Goal: Information Seeking & Learning: Find specific fact

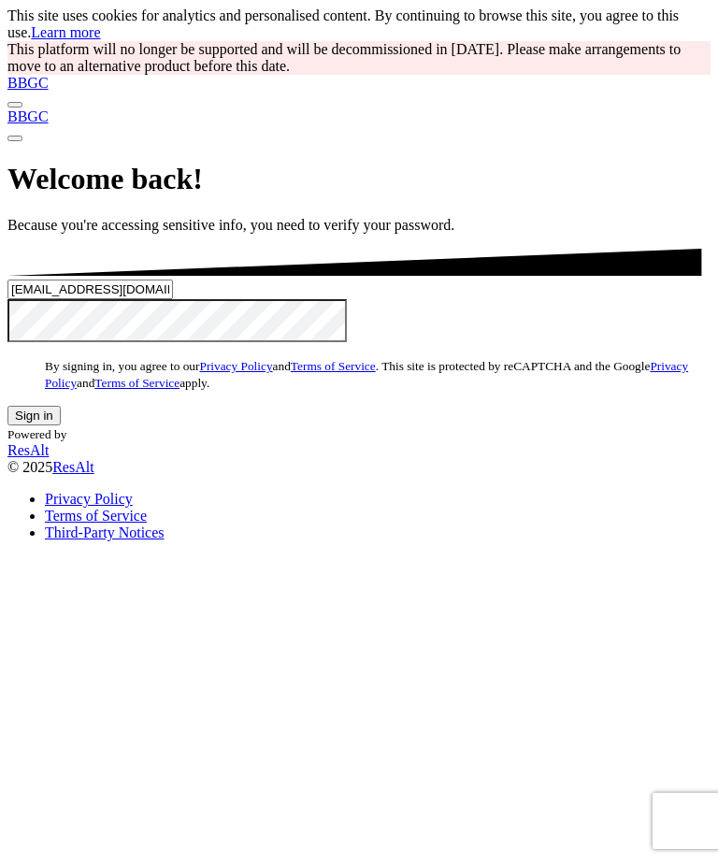
click at [61, 426] on button "Sign in" at bounding box center [33, 416] width 53 height 20
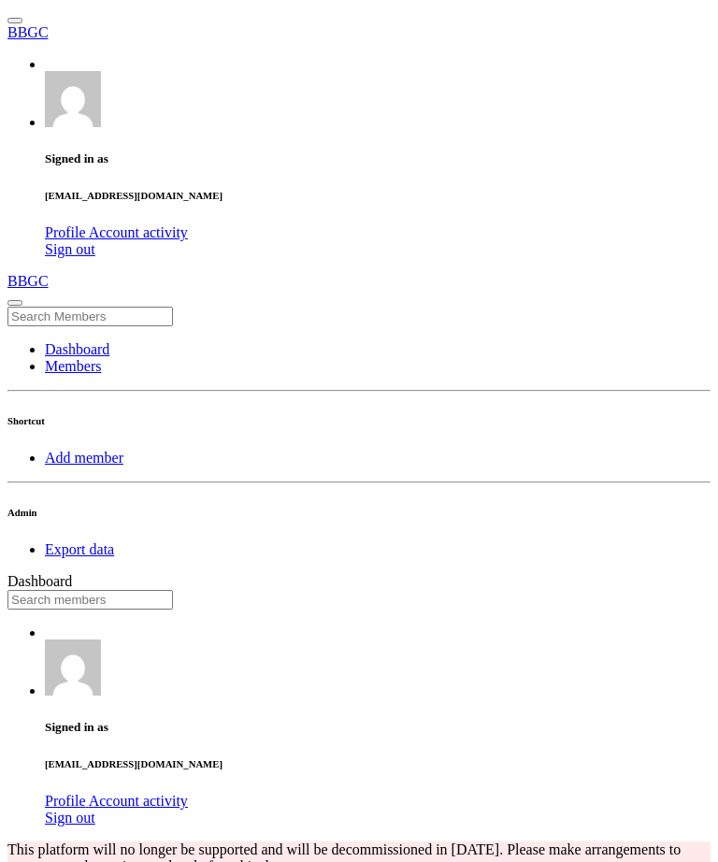
scroll to position [327, 388]
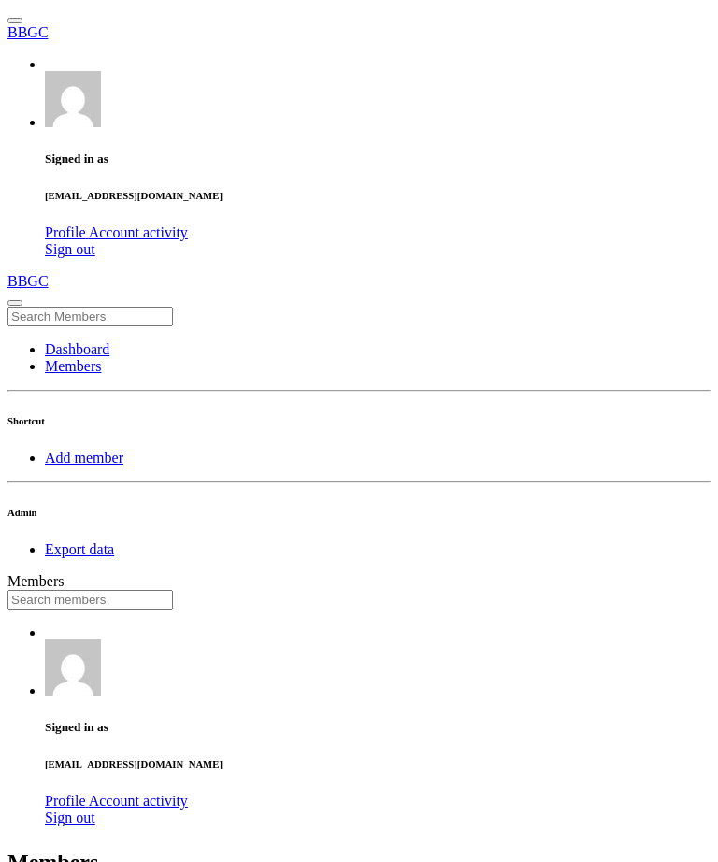
click at [173, 590] on input "text" at bounding box center [90, 600] width 166 height 20
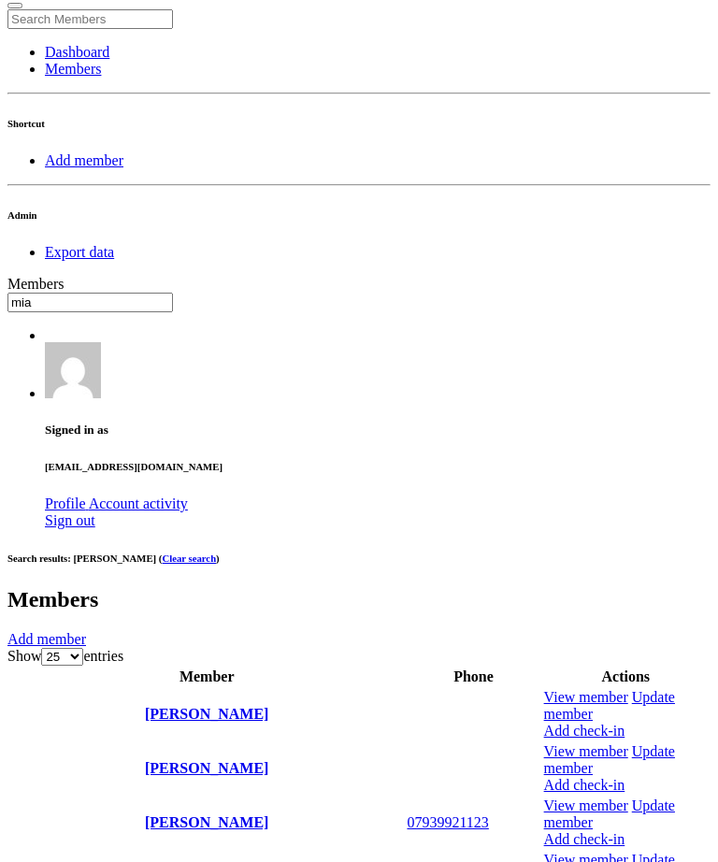
scroll to position [340, 0]
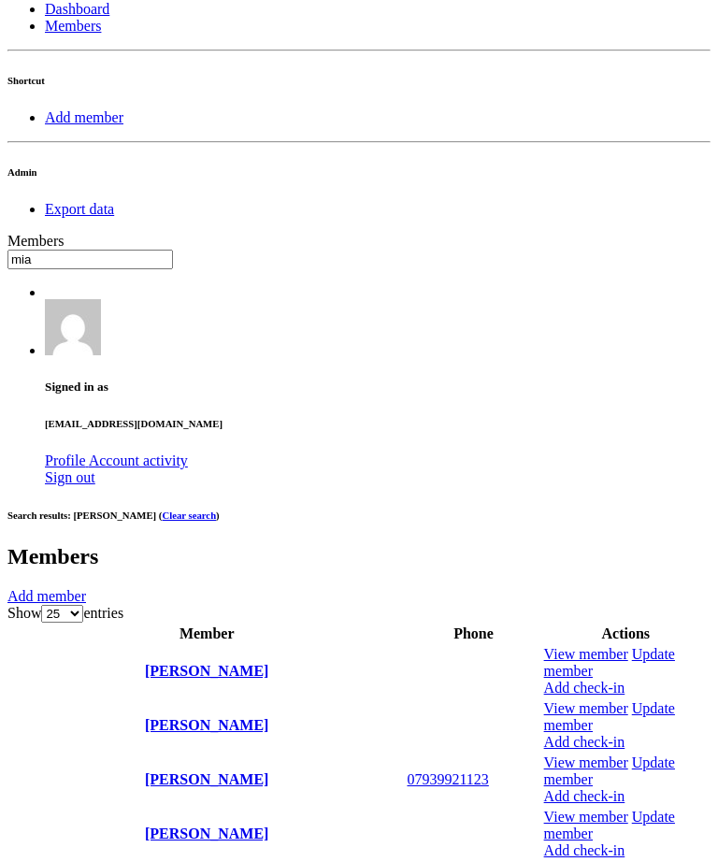
type input "mia"
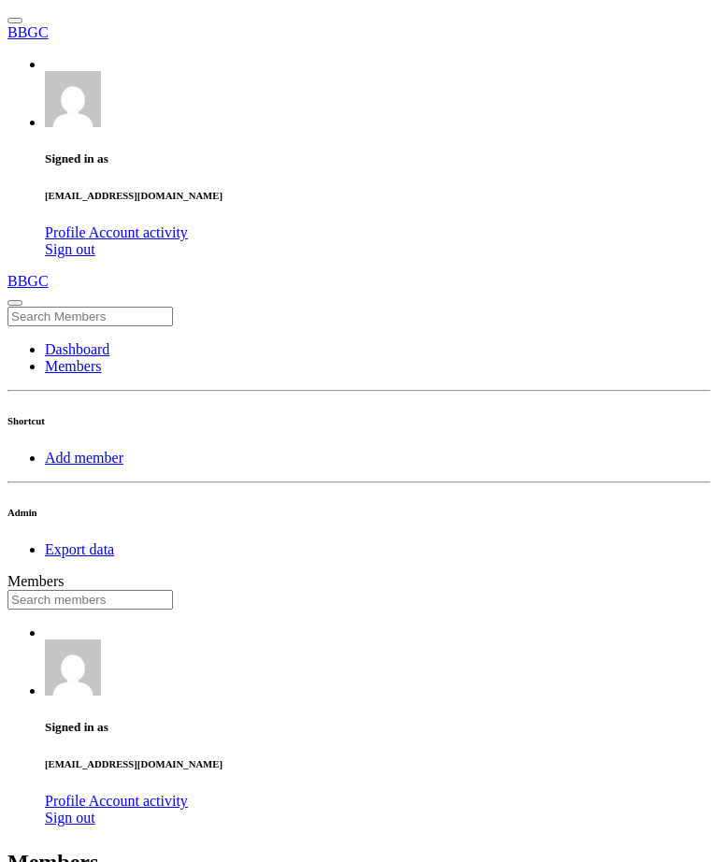
scroll to position [0, -1]
click at [173, 590] on input "text" at bounding box center [90, 600] width 166 height 20
type input "jarvis"
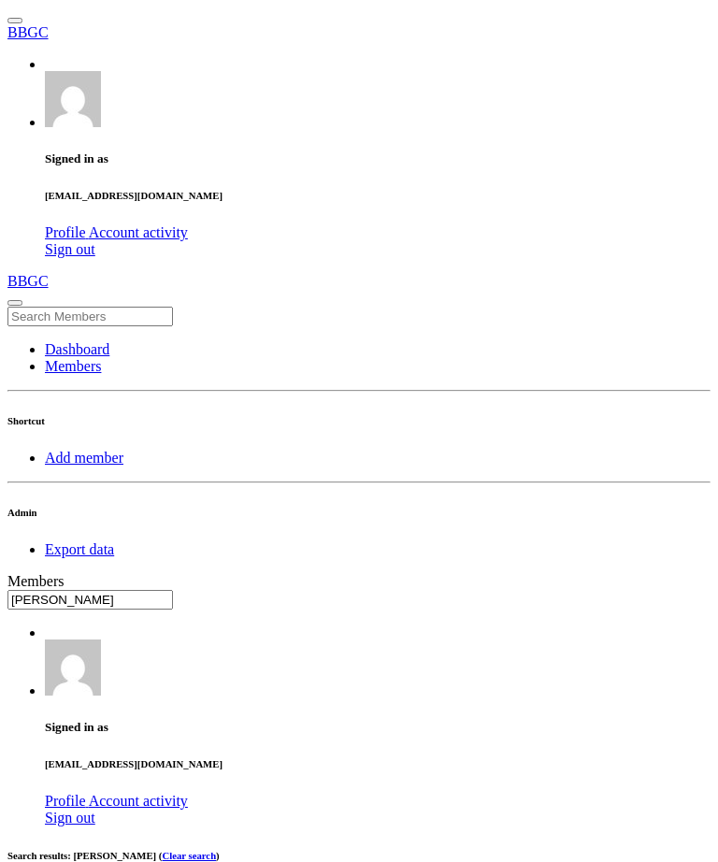
scroll to position [1, 0]
click at [173, 590] on input "text" at bounding box center [90, 600] width 166 height 20
type input "grays"
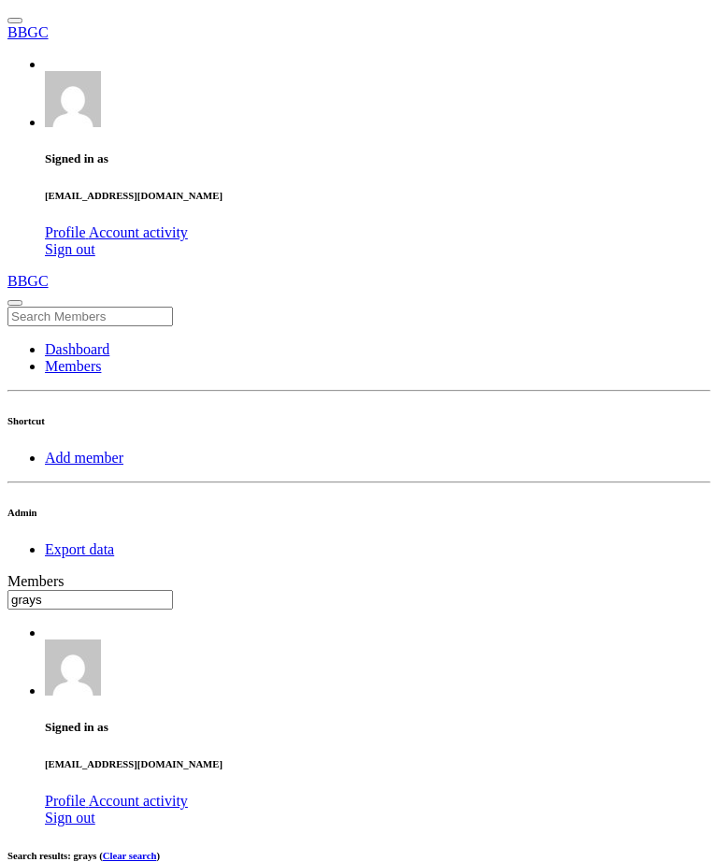
click at [173, 590] on input "text" at bounding box center [90, 600] width 166 height 20
type input "mars"
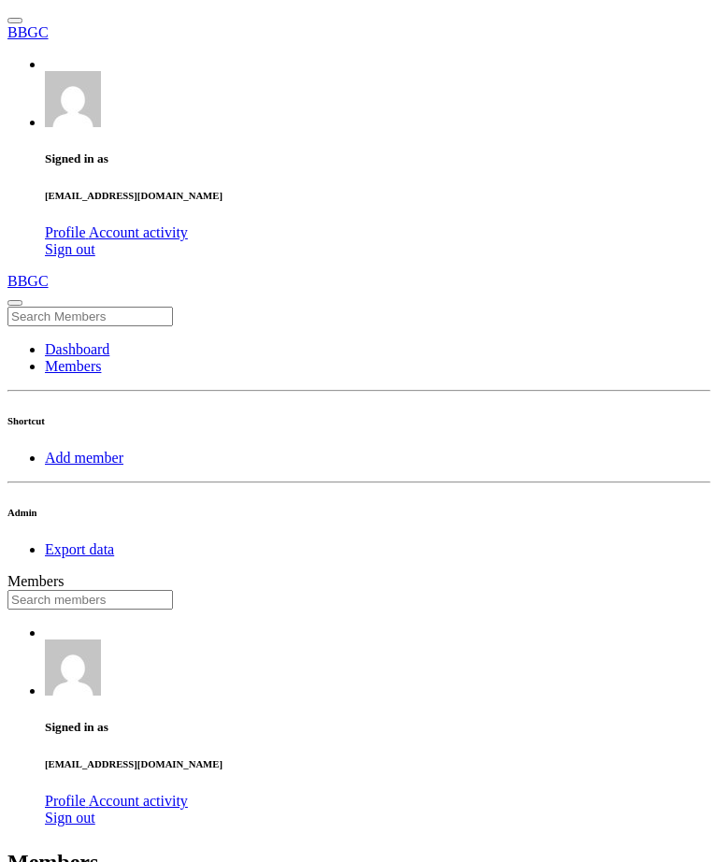
click at [173, 590] on input "text" at bounding box center [90, 600] width 166 height 20
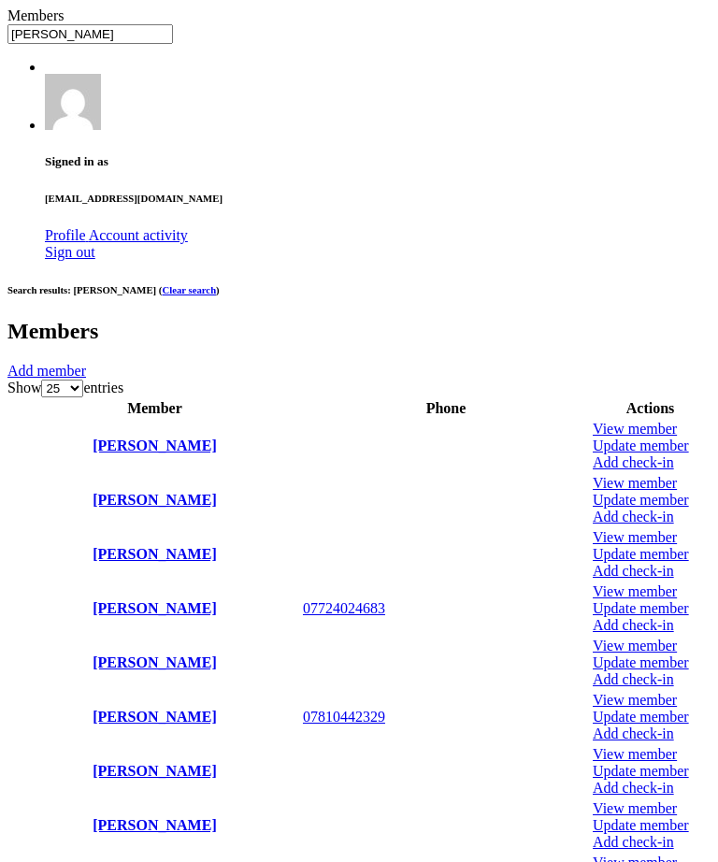
type input "emil"
click at [593, 855] on link at bounding box center [593, 855] width 0 height 0
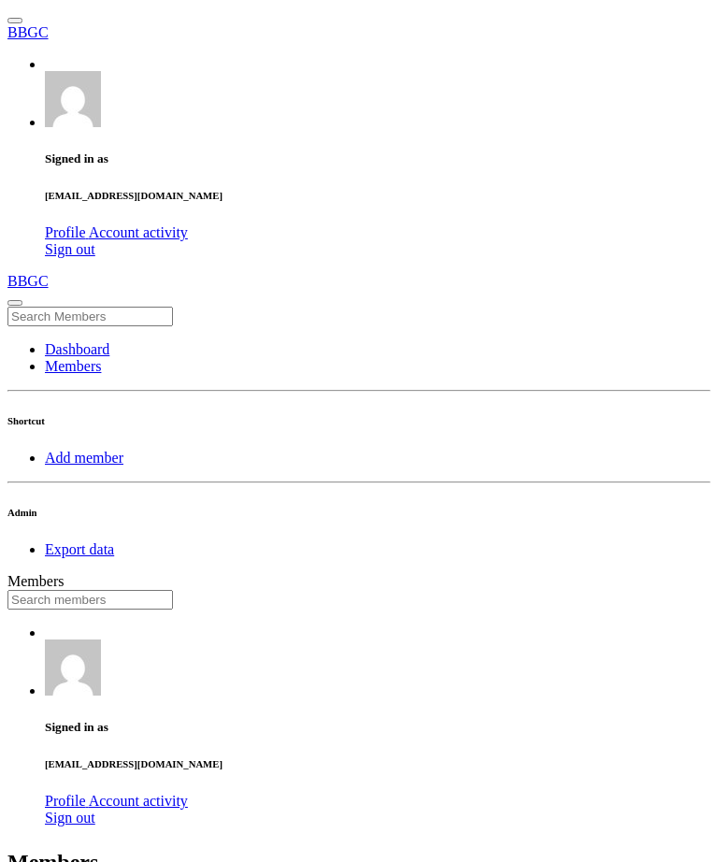
click at [173, 590] on input "text" at bounding box center [90, 600] width 166 height 20
click at [173, 590] on input "lilly" at bounding box center [90, 600] width 166 height 20
type input "l"
type input "potter"
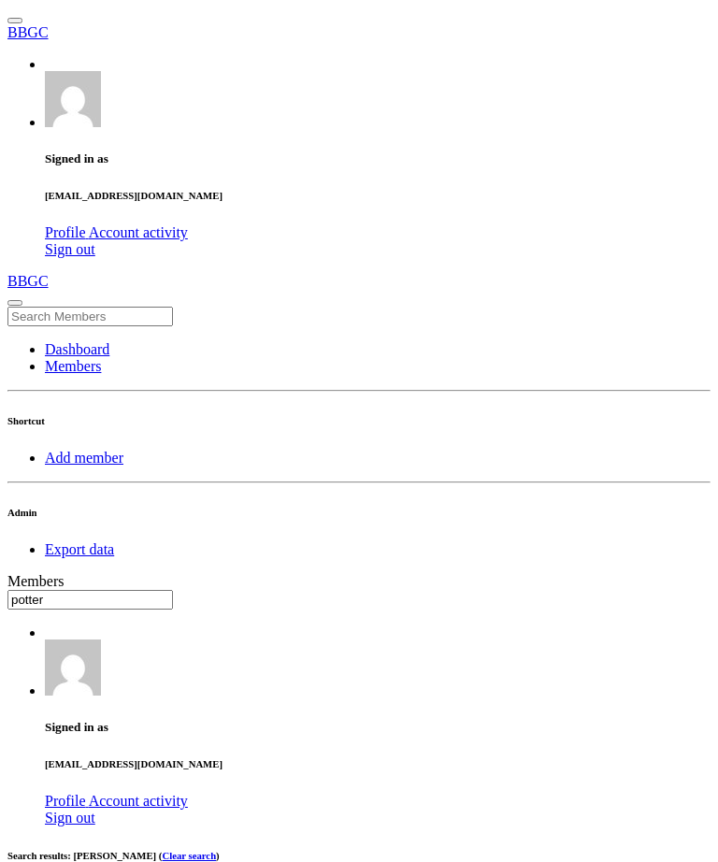
click at [173, 590] on input "text" at bounding box center [90, 600] width 166 height 20
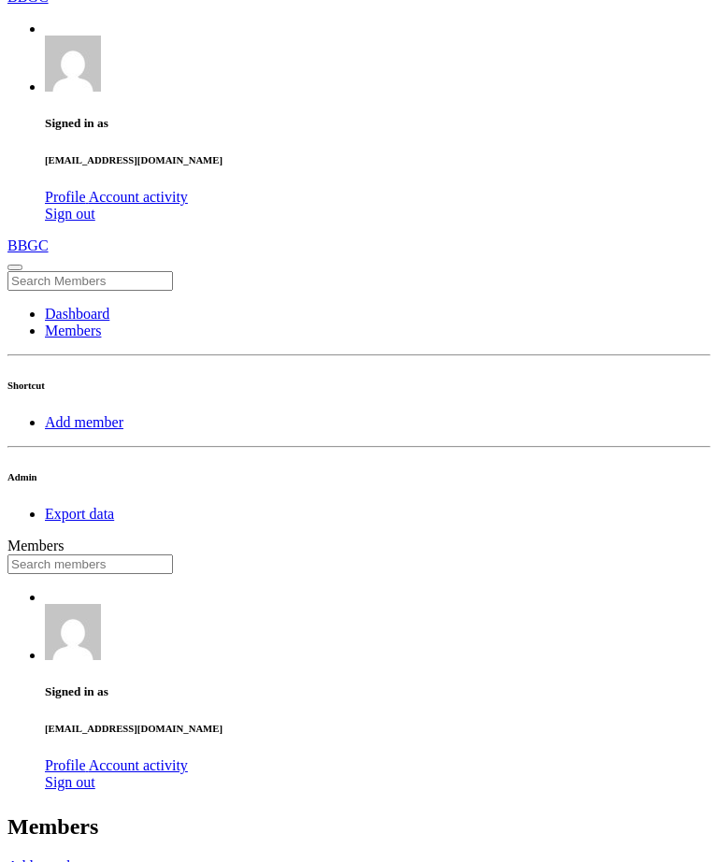
scroll to position [36, 0]
click at [45, 305] on link "Dashboard" at bounding box center [77, 313] width 65 height 16
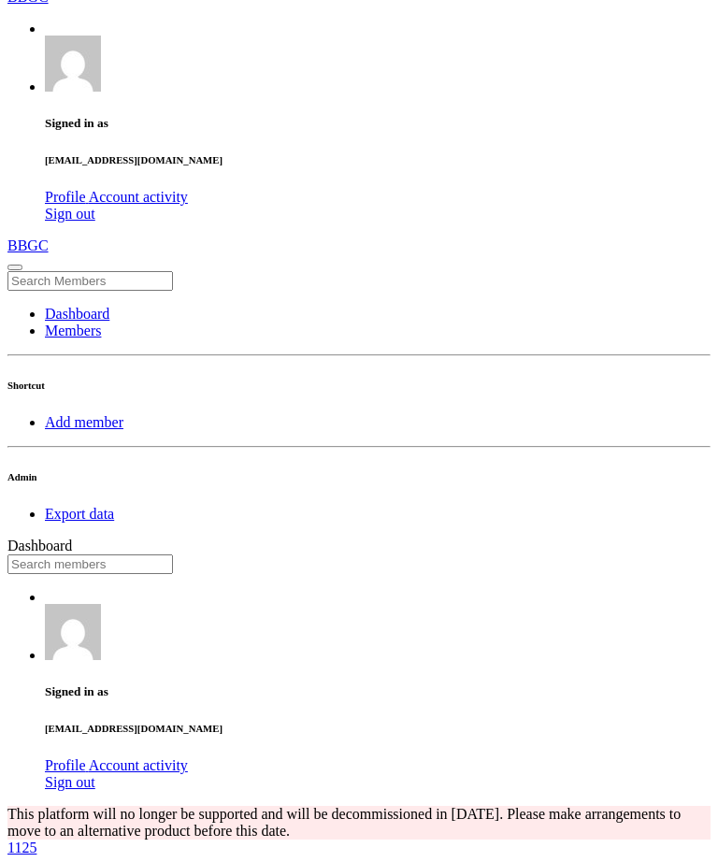
scroll to position [101, 0]
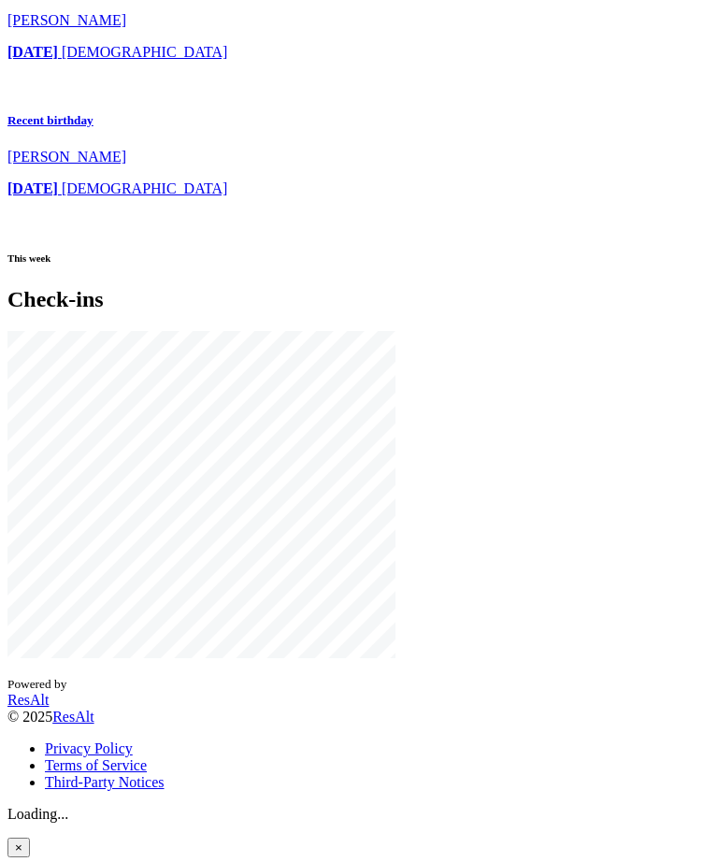
scroll to position [4819, 0]
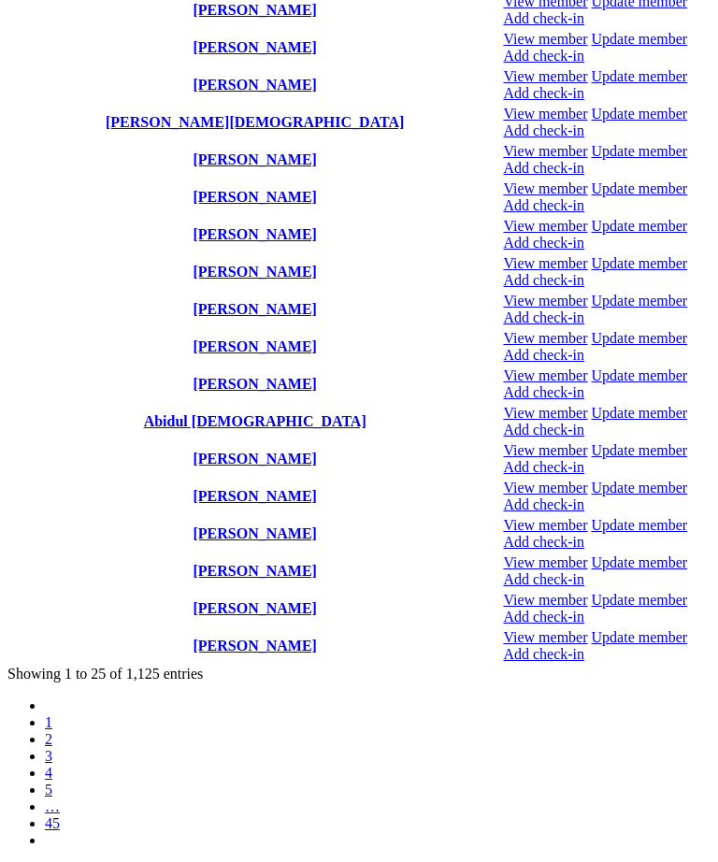
scroll to position [1220, 0]
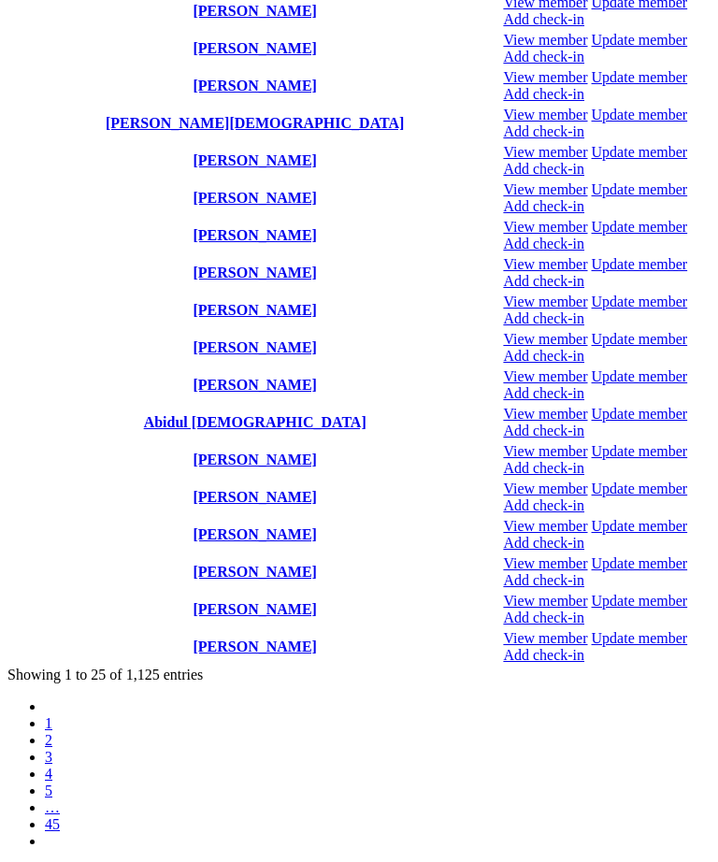
click at [410, 749] on li "3" at bounding box center [378, 757] width 666 height 17
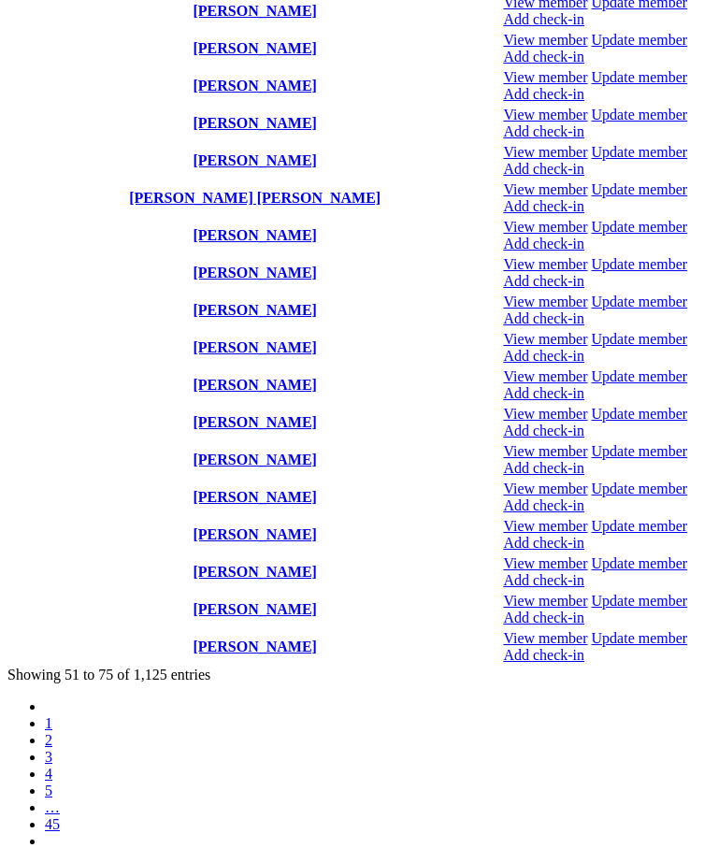
click at [52, 732] on link "2" at bounding box center [48, 740] width 7 height 16
click at [52, 716] on link "1" at bounding box center [48, 724] width 7 height 16
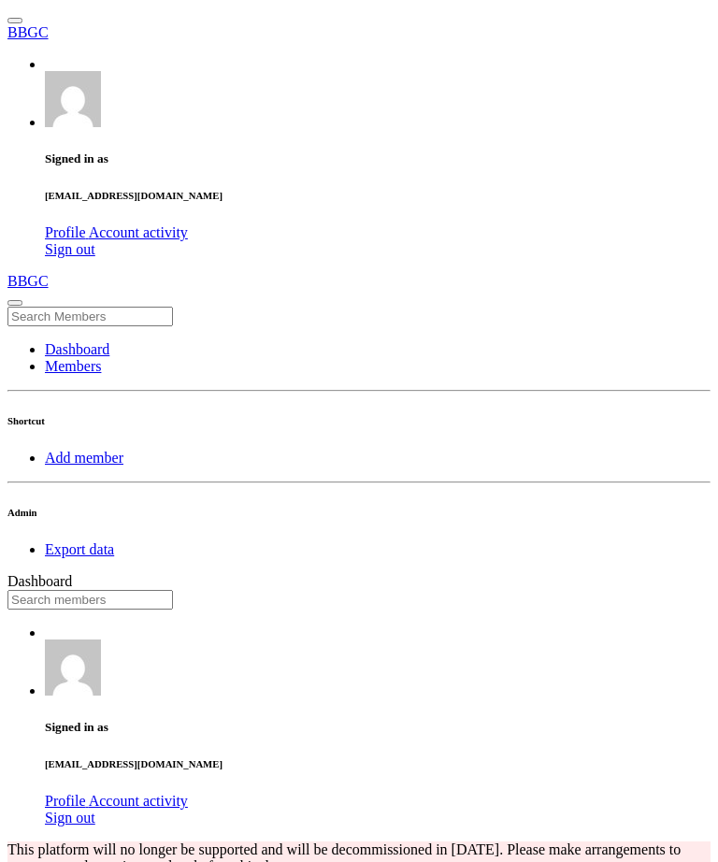
click at [173, 590] on input "text" at bounding box center [90, 600] width 166 height 20
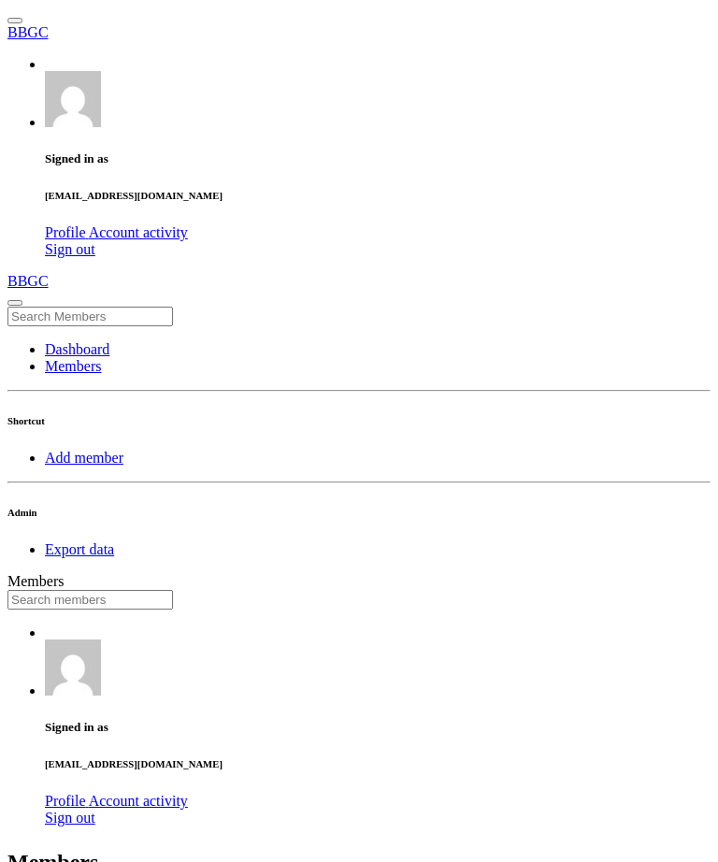
click at [173, 590] on input "text" at bounding box center [90, 600] width 166 height 20
type input "esm"
click at [173, 590] on input "text" at bounding box center [90, 600] width 166 height 20
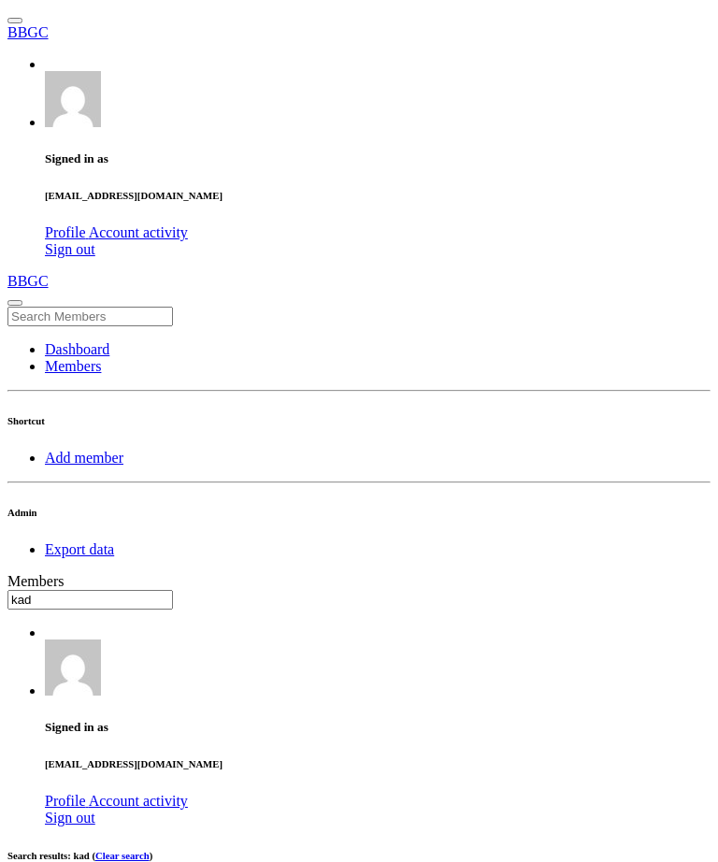
type input "kad"
